Goal: Task Accomplishment & Management: Complete application form

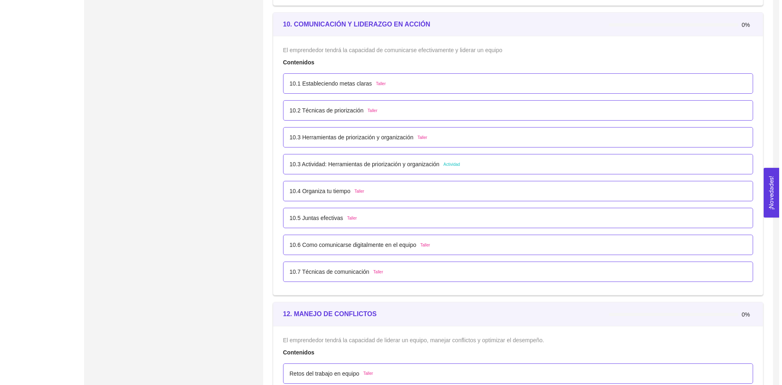
scroll to position [2981, 0]
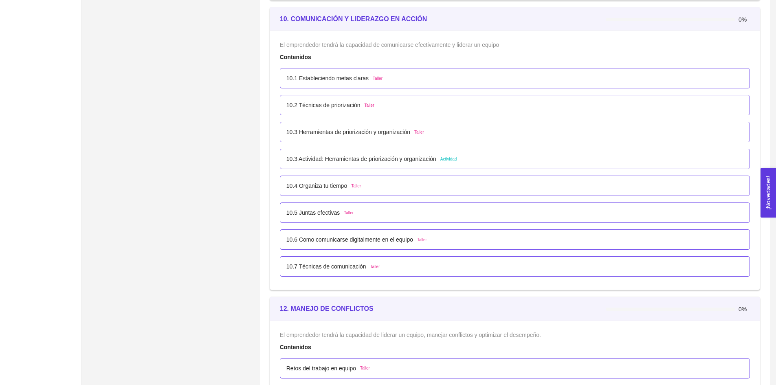
click at [340, 159] on p "10.3 Actividad: Herramientas de priorización y organización" at bounding box center [361, 158] width 150 height 9
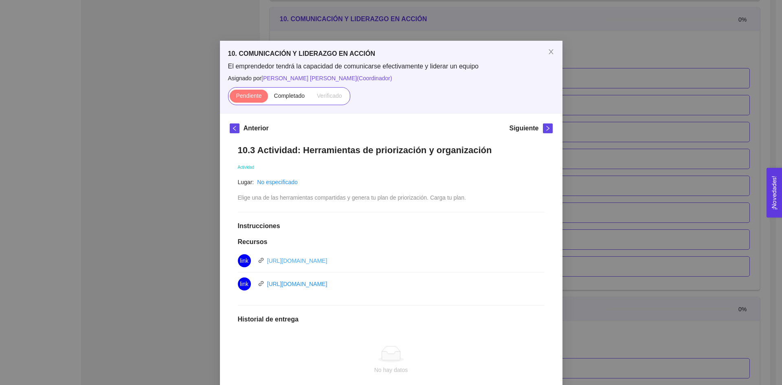
click at [294, 258] on link "[URL][DOMAIN_NAME]" at bounding box center [297, 260] width 60 height 7
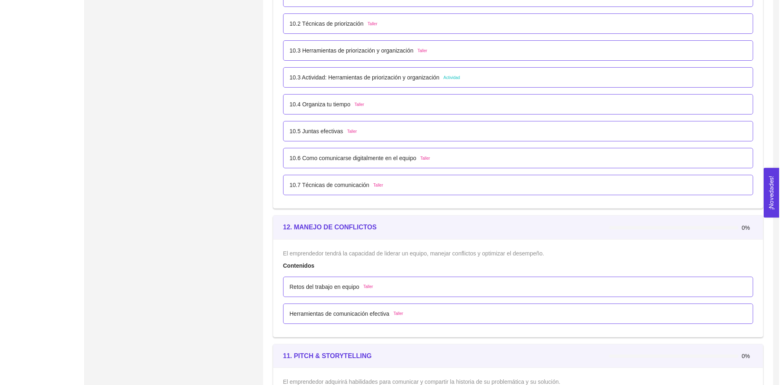
scroll to position [3022, 0]
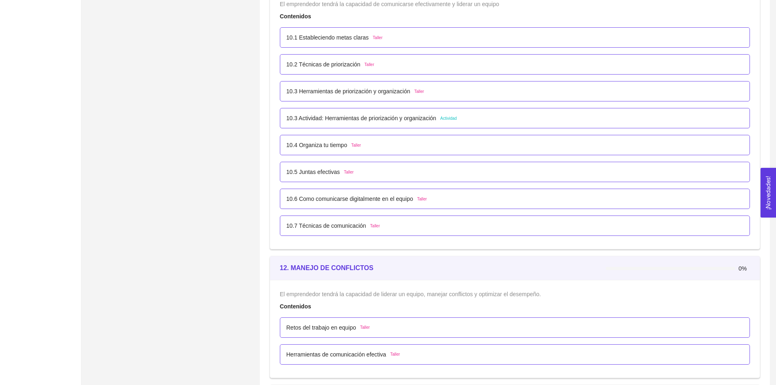
click at [334, 120] on p "10.3 Actividad: Herramientas de priorización y organización" at bounding box center [361, 118] width 150 height 9
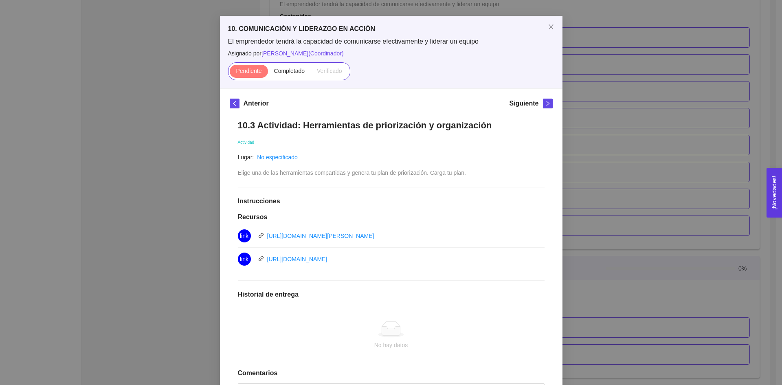
scroll to position [81, 0]
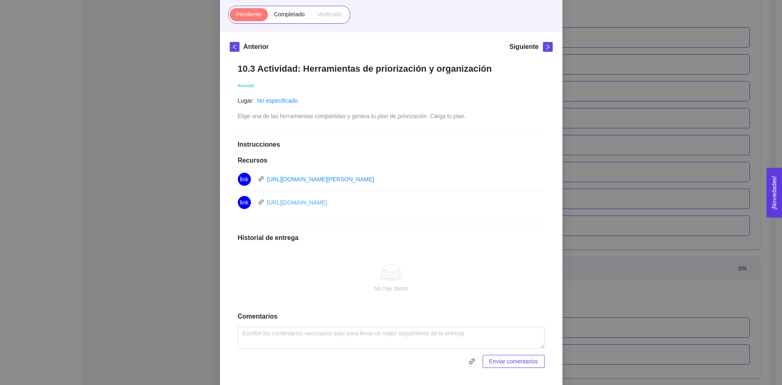
click at [327, 202] on link "[URL][DOMAIN_NAME]" at bounding box center [297, 202] width 60 height 7
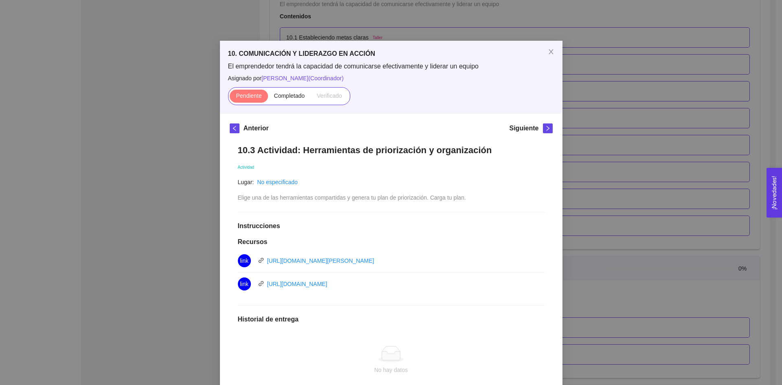
click at [232, 122] on div "Anterior Siguiente 10.3 Actividad: Herramientas de priorización y organización …" at bounding box center [391, 290] width 342 height 353
click at [232, 127] on icon "left" at bounding box center [235, 128] width 6 height 6
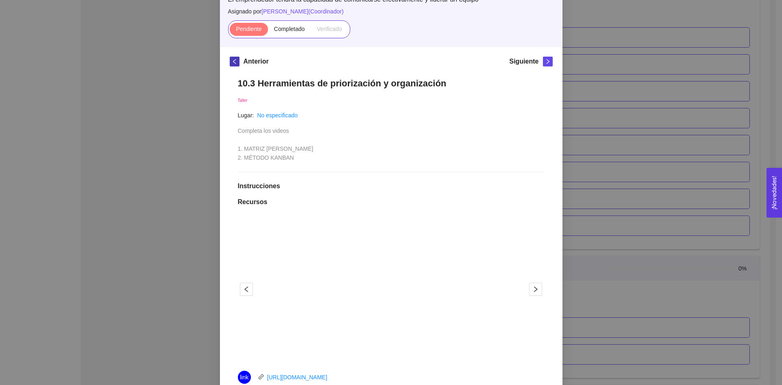
scroll to position [284, 0]
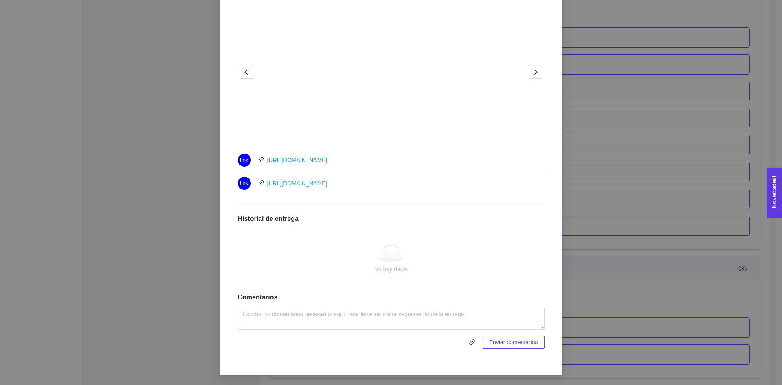
click at [296, 184] on link "https://youtu.be/3akarpotrdA" at bounding box center [297, 183] width 60 height 7
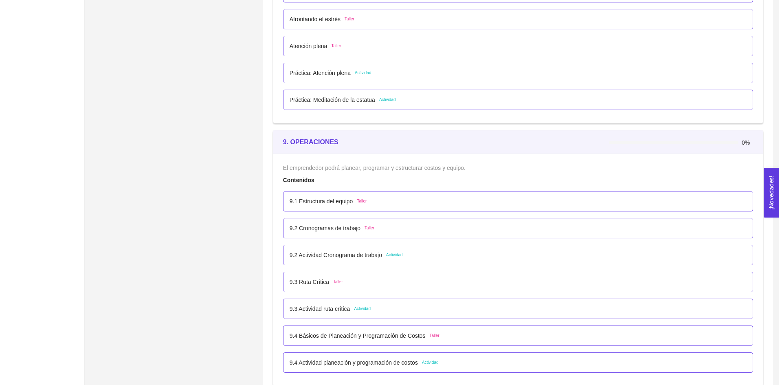
scroll to position [3112, 0]
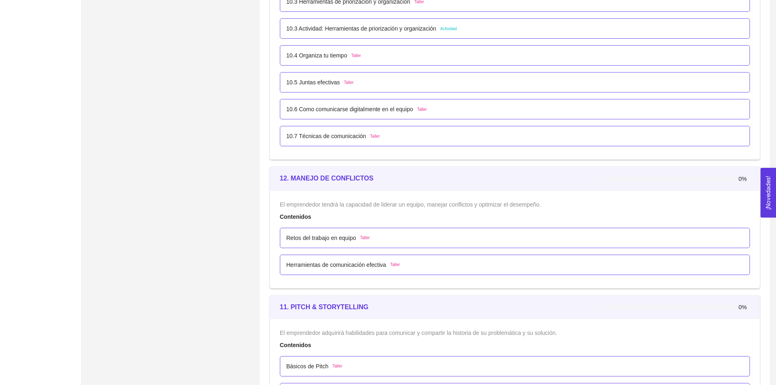
click at [329, 29] on p "10.3 Actividad: Herramientas de priorización y organización" at bounding box center [361, 28] width 150 height 9
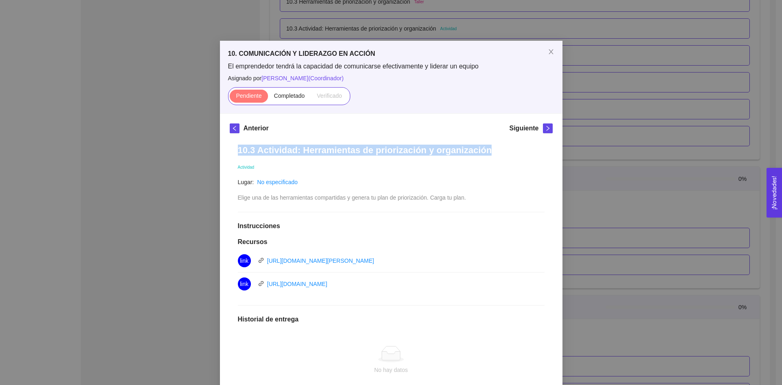
drag, startPoint x: 485, startPoint y: 146, endPoint x: 234, endPoint y: 148, distance: 250.4
click at [234, 148] on div "10.3 Actividad: Herramientas de priorización y organización Actividad Lugar: No…" at bounding box center [391, 296] width 323 height 321
copy h1 "10.3 Actividad: Herramientas de priorización y organización"
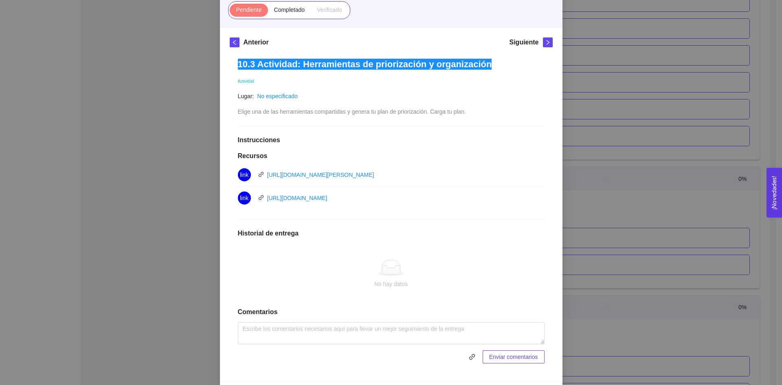
scroll to position [101, 0]
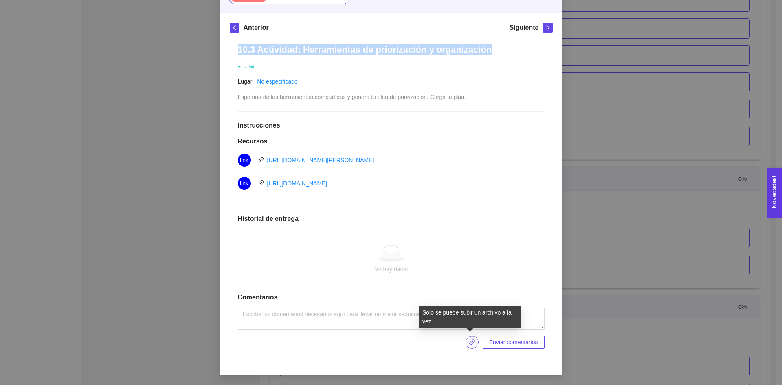
click at [469, 340] on icon "link" at bounding box center [472, 342] width 7 height 7
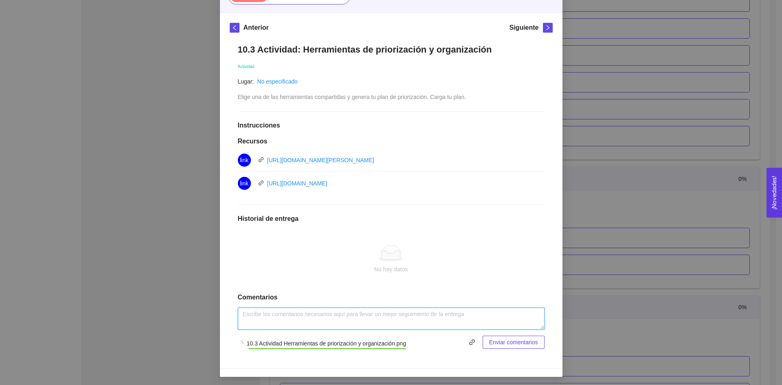
click at [379, 311] on textarea at bounding box center [391, 318] width 307 height 22
paste textarea "10.3 Actividad Herramientas de priorización y organización"
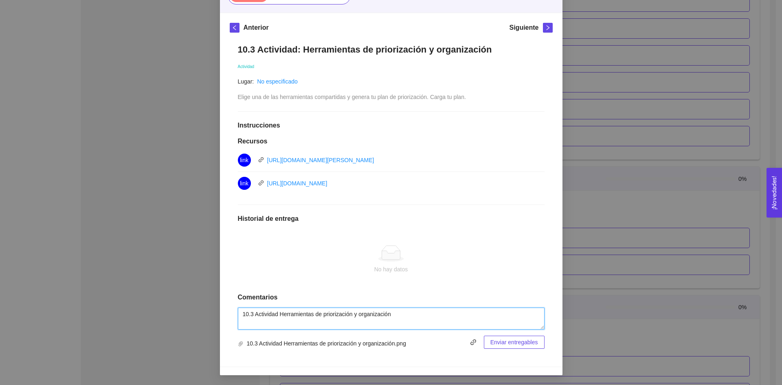
type textarea "10.3 Actividad Herramientas de priorización y organización"
click at [454, 277] on div "No hay datos" at bounding box center [391, 260] width 307 height 68
click at [504, 343] on span "Enviar entregables" at bounding box center [514, 342] width 48 height 9
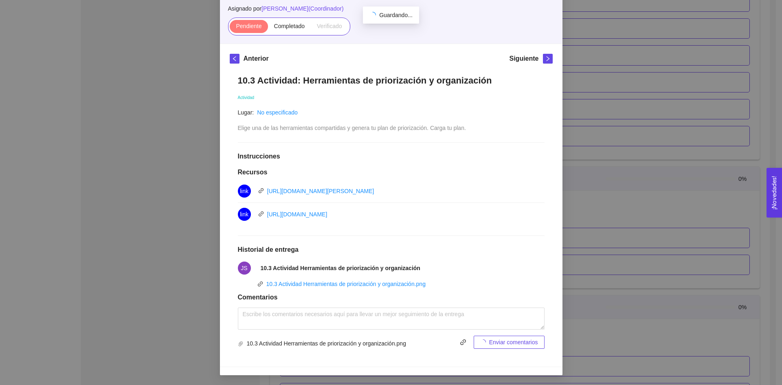
scroll to position [70, 0]
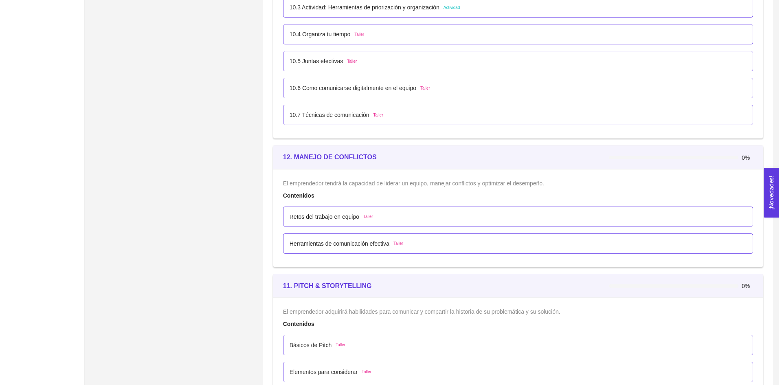
scroll to position [3022, 0]
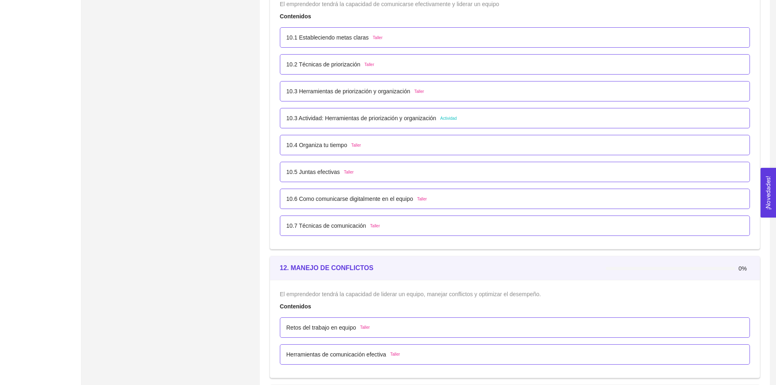
click at [328, 117] on p "10.3 Actividad: Herramientas de priorización y organización" at bounding box center [361, 118] width 150 height 9
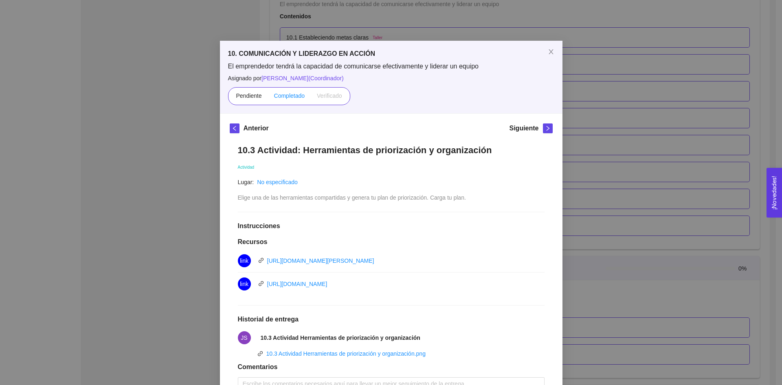
click at [274, 96] on span "Completado" at bounding box center [289, 95] width 31 height 7
click at [268, 98] on input "Completado" at bounding box center [268, 98] width 0 height 0
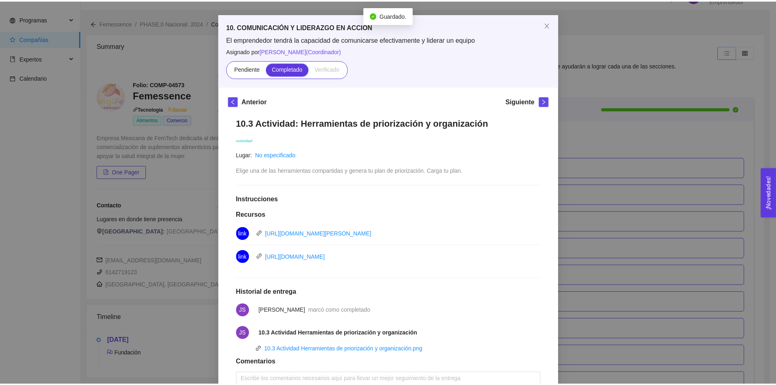
scroll to position [0, 0]
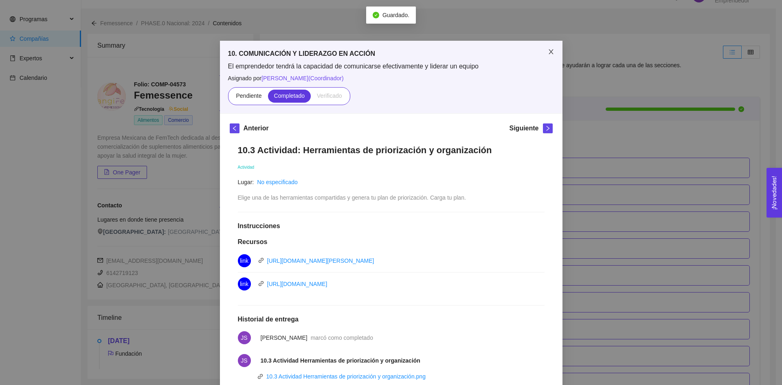
click at [545, 48] on span "Close" at bounding box center [550, 52] width 23 height 23
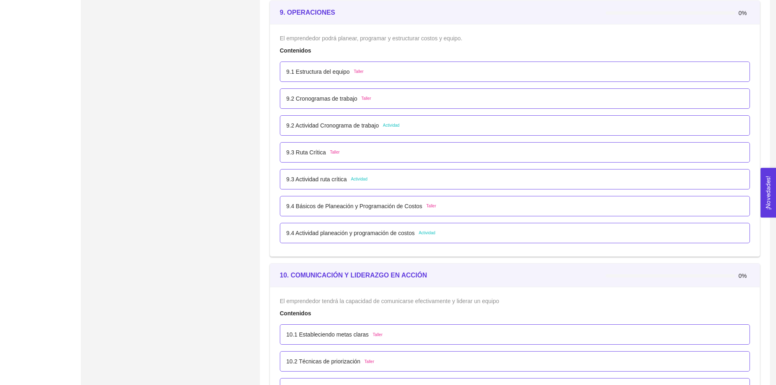
scroll to position [3071, 0]
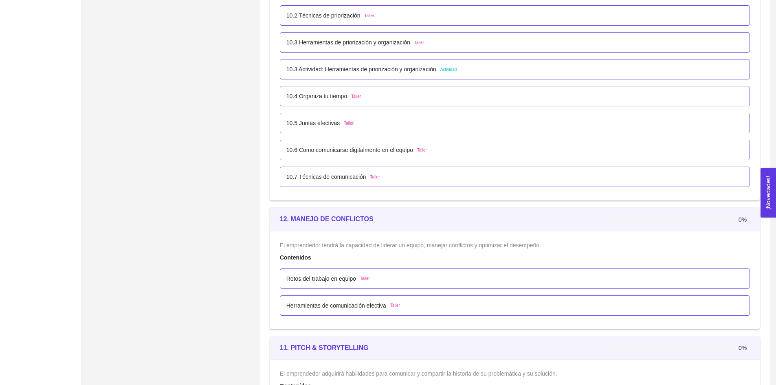
click at [339, 39] on p "10.3 Herramientas de priorización y organización" at bounding box center [348, 42] width 124 height 9
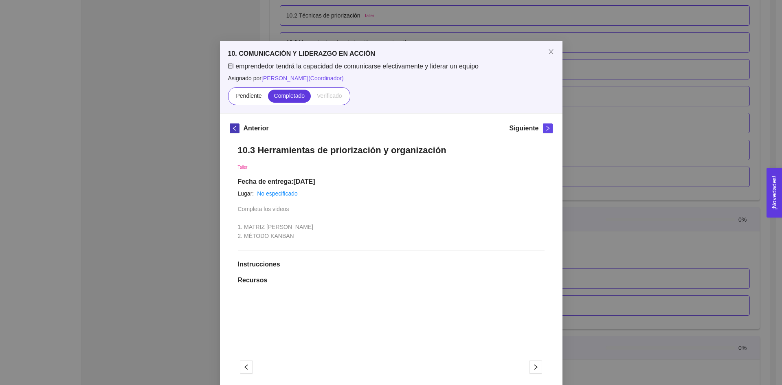
click at [232, 129] on icon "left" at bounding box center [235, 128] width 6 height 6
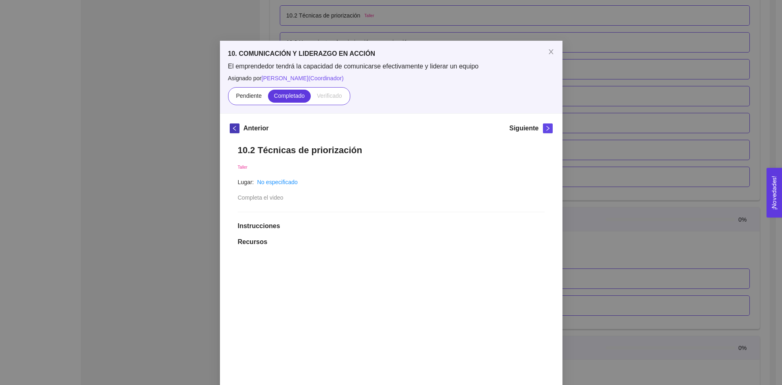
click at [232, 129] on icon "left" at bounding box center [235, 128] width 6 height 6
click at [545, 129] on icon "right" at bounding box center [548, 128] width 6 height 6
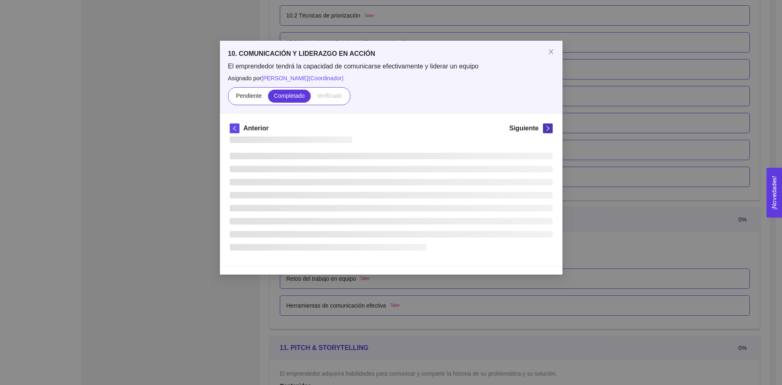
click at [542, 129] on div "Siguiente" at bounding box center [530, 129] width 43 height 13
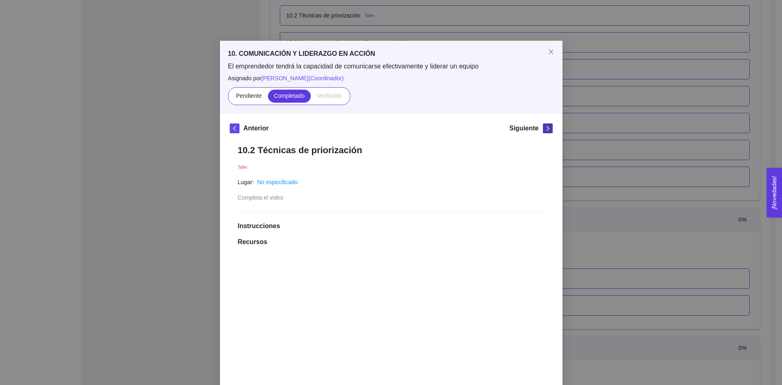
click at [545, 129] on icon "right" at bounding box center [548, 128] width 6 height 6
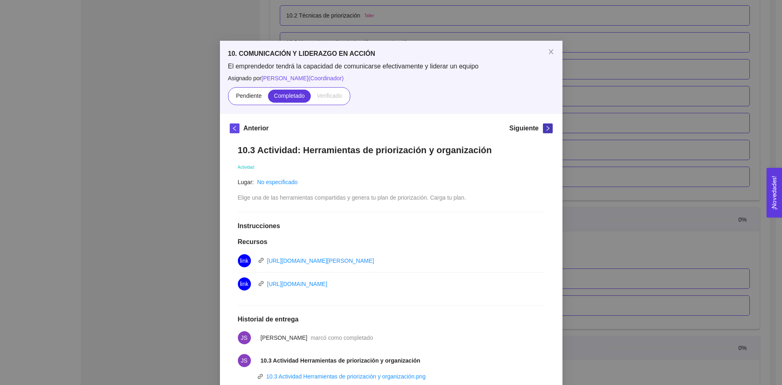
click at [545, 129] on icon "right" at bounding box center [548, 128] width 6 height 6
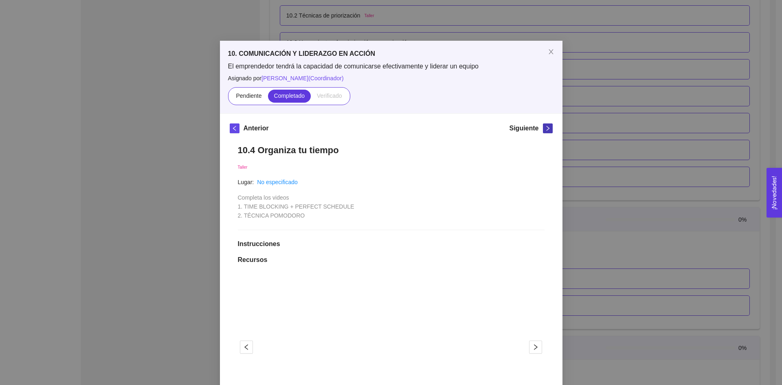
click at [545, 129] on icon "right" at bounding box center [548, 128] width 6 height 6
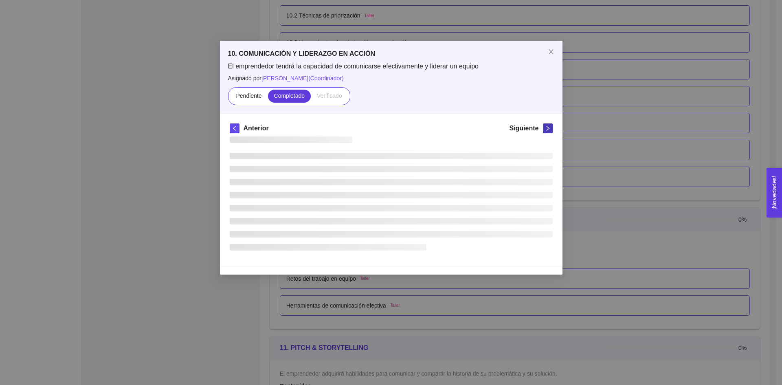
click at [542, 129] on div "Siguiente" at bounding box center [530, 129] width 43 height 13
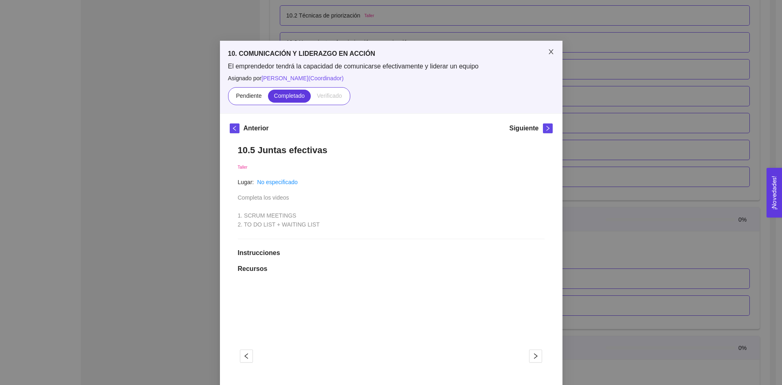
click at [540, 56] on span "Close" at bounding box center [550, 52] width 23 height 23
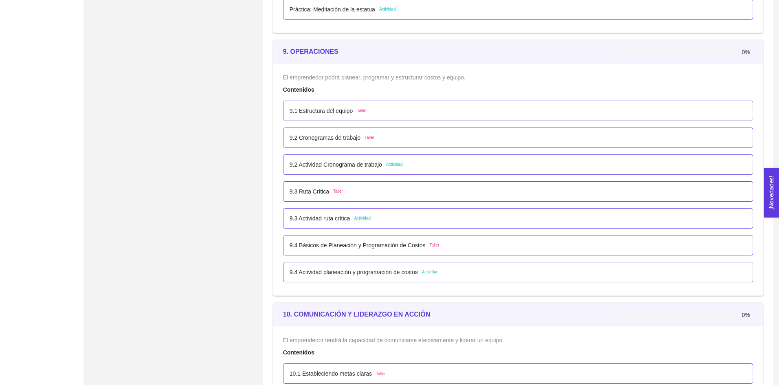
scroll to position [2745, 0]
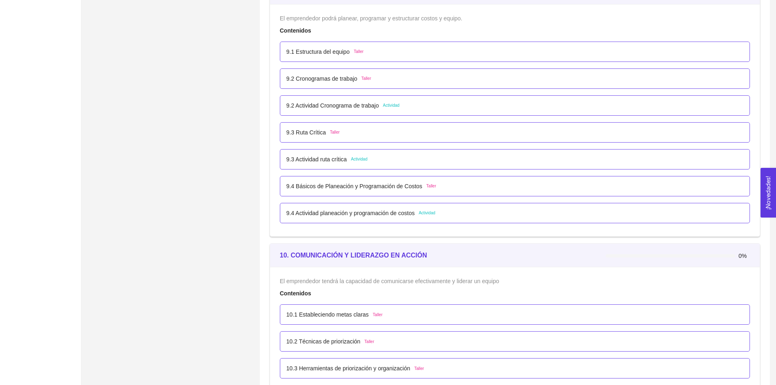
click at [333, 216] on p "9.4 Actividad planeación y programación de costos" at bounding box center [350, 212] width 128 height 9
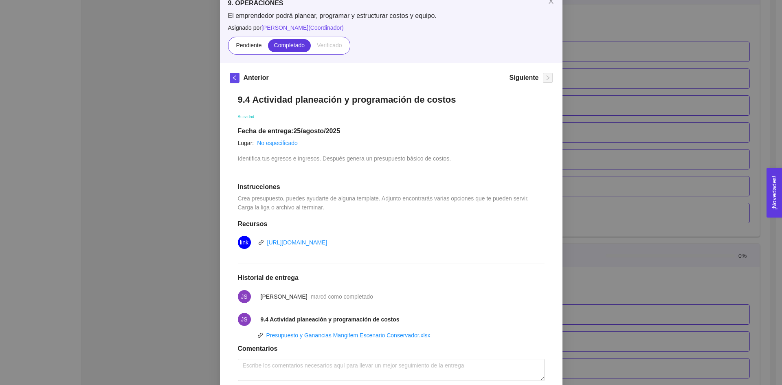
scroll to position [102, 0]
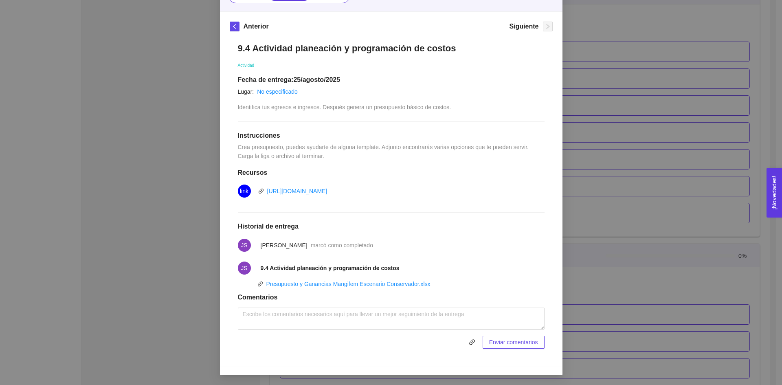
click at [257, 283] on icon "link" at bounding box center [260, 284] width 6 height 6
click at [472, 342] on icon "link" at bounding box center [472, 342] width 7 height 7
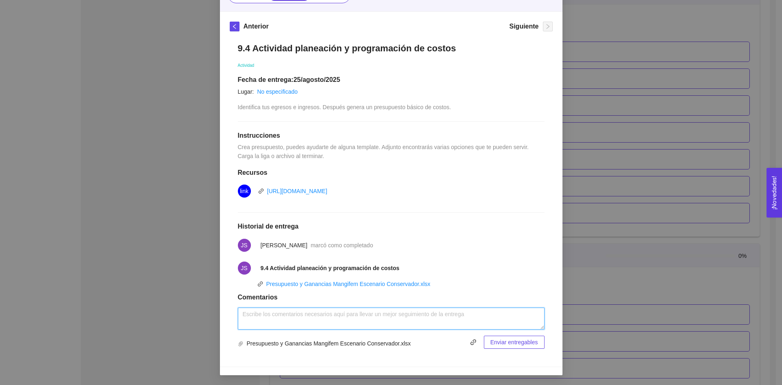
click at [303, 324] on textarea at bounding box center [391, 318] width 307 height 22
click at [506, 341] on span "Enviar entregables" at bounding box center [514, 342] width 48 height 9
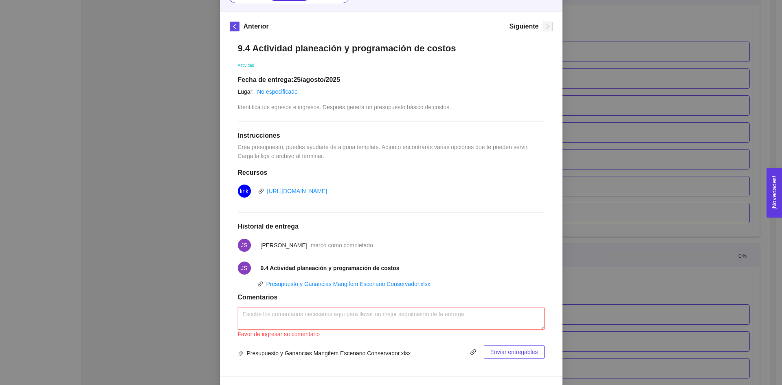
click at [376, 323] on textarea at bounding box center [391, 318] width 307 height 22
drag, startPoint x: 391, startPoint y: 266, endPoint x: 251, endPoint y: 268, distance: 140.5
click at [251, 268] on li "JS 9.4 Actividad planeación y programación de costos" at bounding box center [391, 268] width 307 height 23
copy li "9.4 Actividad planeación y programación de costos"
click at [312, 328] on textarea at bounding box center [391, 318] width 307 height 22
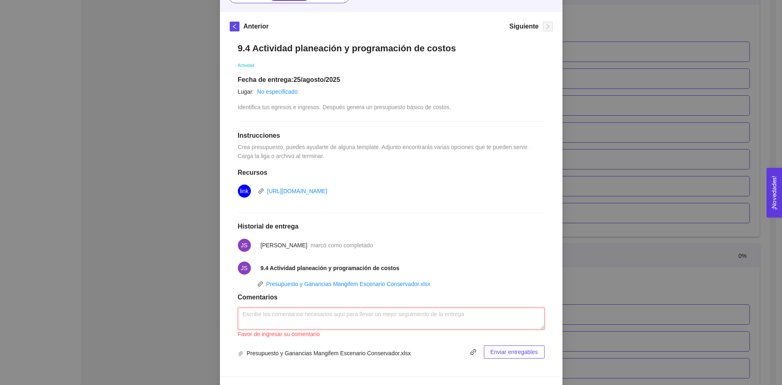
paste textarea "9.4 Actividad planeación y programación de costos"
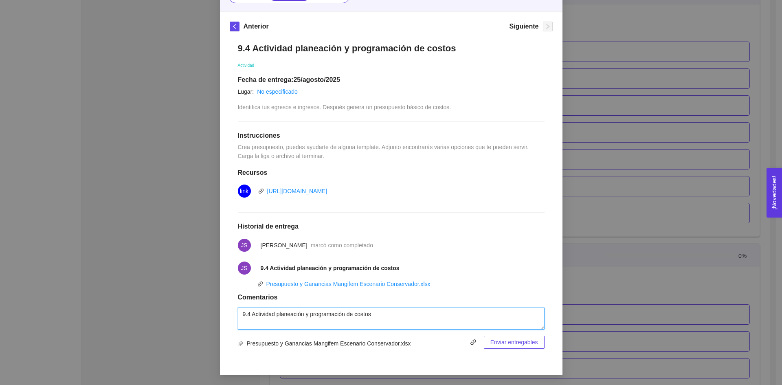
click at [362, 316] on textarea "9.4 Actividad planeación y programación de costos" at bounding box center [391, 318] width 307 height 22
click at [239, 322] on textarea "9.4 Actividad planeación y programación de costos" at bounding box center [391, 318] width 307 height 22
click at [353, 323] on textarea "9.4 Actividad planeación y programación de costos" at bounding box center [391, 318] width 307 height 22
type textarea "9.4 Actividad planeación y programación de costos"
click at [495, 344] on span "Enviar entregables" at bounding box center [514, 342] width 48 height 9
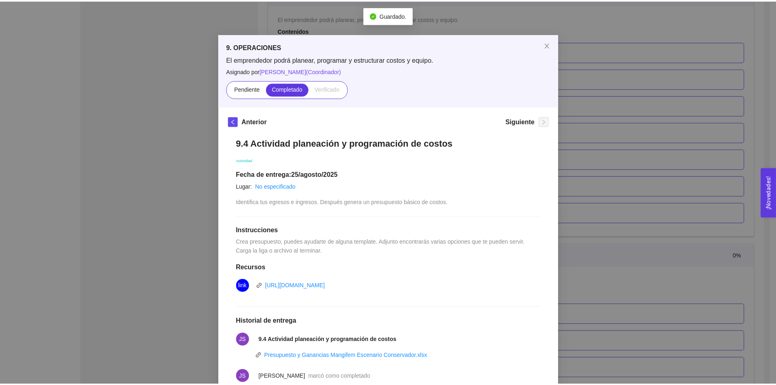
scroll to position [0, 0]
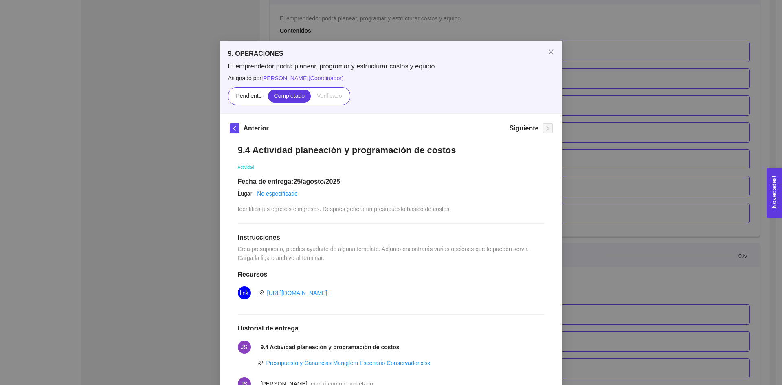
click at [287, 99] on span "Completado" at bounding box center [289, 95] width 31 height 7
click at [268, 98] on input "Completado" at bounding box center [268, 98] width 0 height 0
click at [549, 54] on icon "close" at bounding box center [550, 51] width 4 height 5
